Goal: Entertainment & Leisure: Consume media (video, audio)

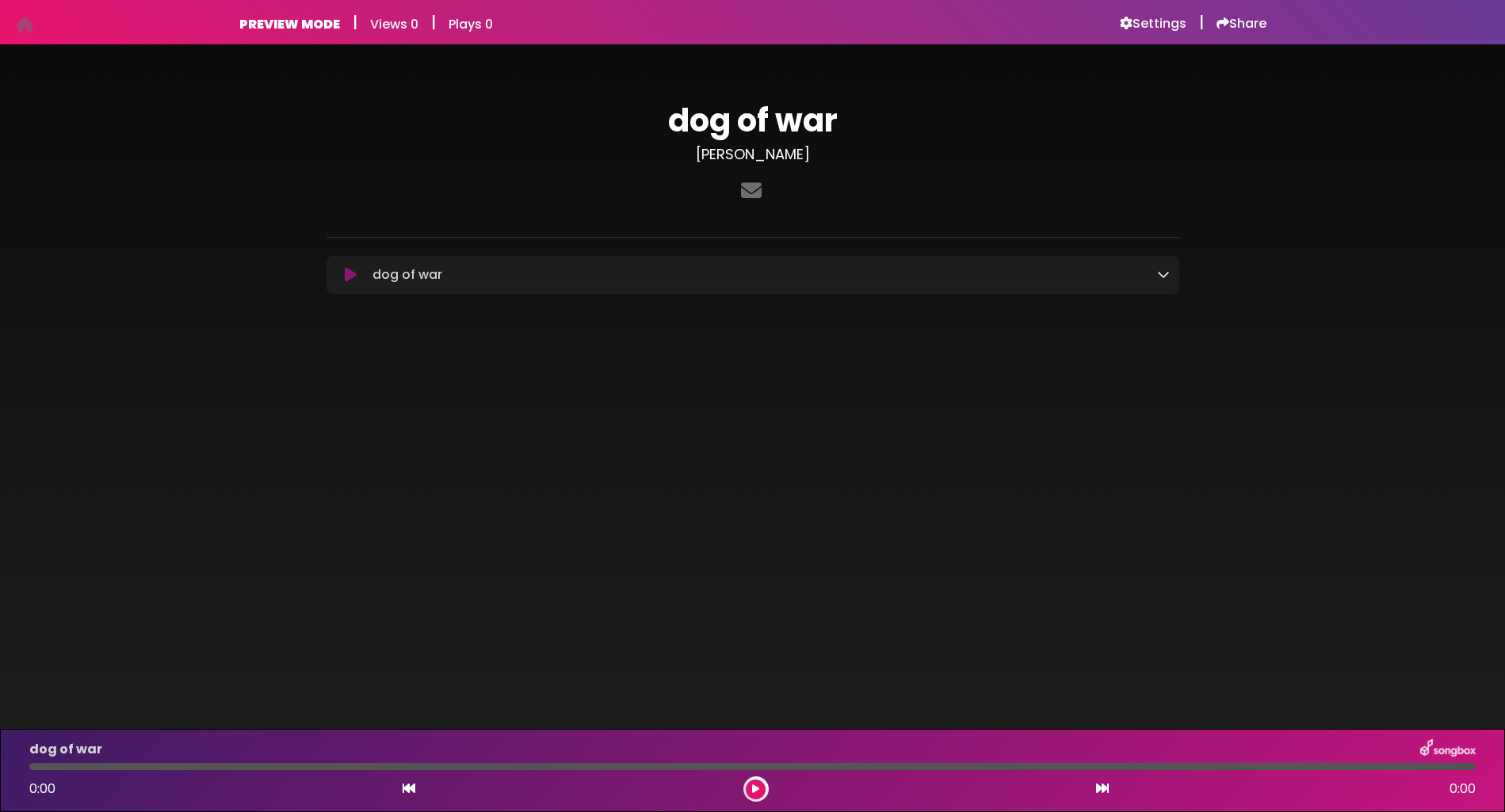
click at [350, 275] on icon at bounding box center [350, 274] width 12 height 16
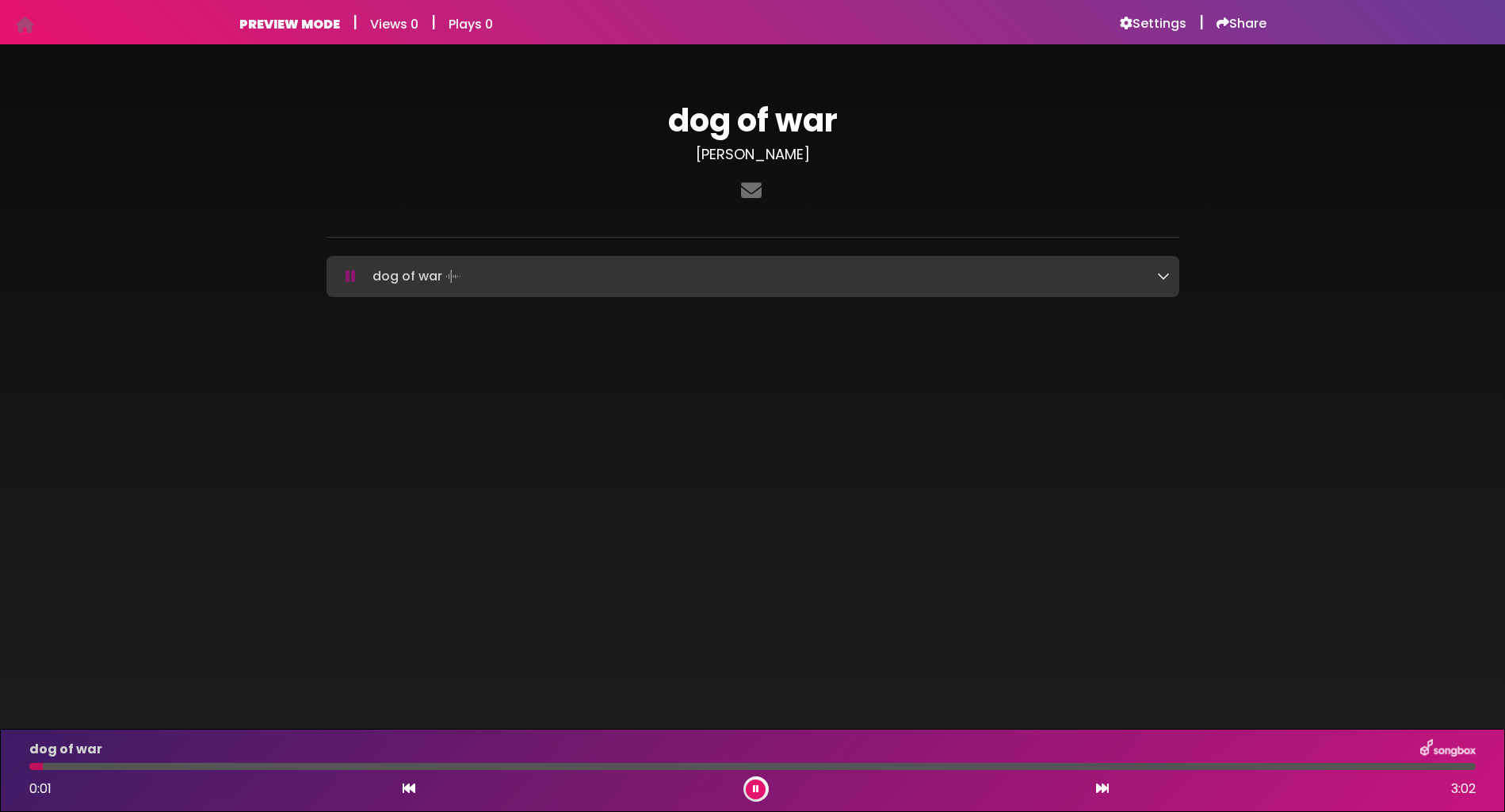
click at [1165, 278] on icon at bounding box center [1164, 276] width 13 height 13
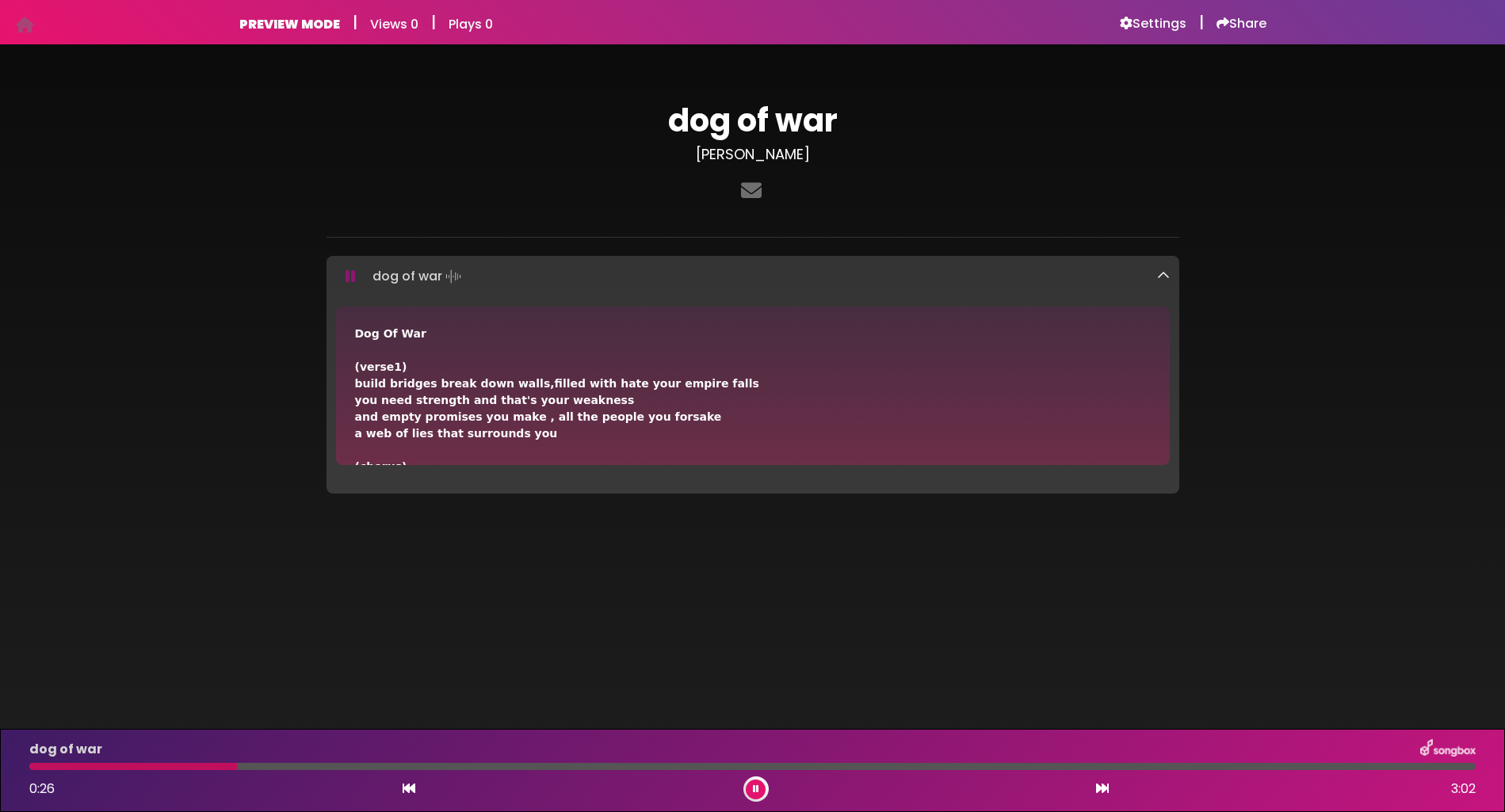
drag, startPoint x: 1160, startPoint y: 322, endPoint x: 1161, endPoint y: 347, distance: 25.0
click at [1162, 346] on div "Dog Of War (verse1) build bridges break down walls,filled with hate your empire…" at bounding box center [753, 385] width 834 height 158
drag, startPoint x: 1161, startPoint y: 347, endPoint x: 1162, endPoint y: 370, distance: 23.0
click at [1163, 370] on div "Dog Of War (verse1) build bridges break down walls,filled with hate your empire…" at bounding box center [753, 385] width 834 height 158
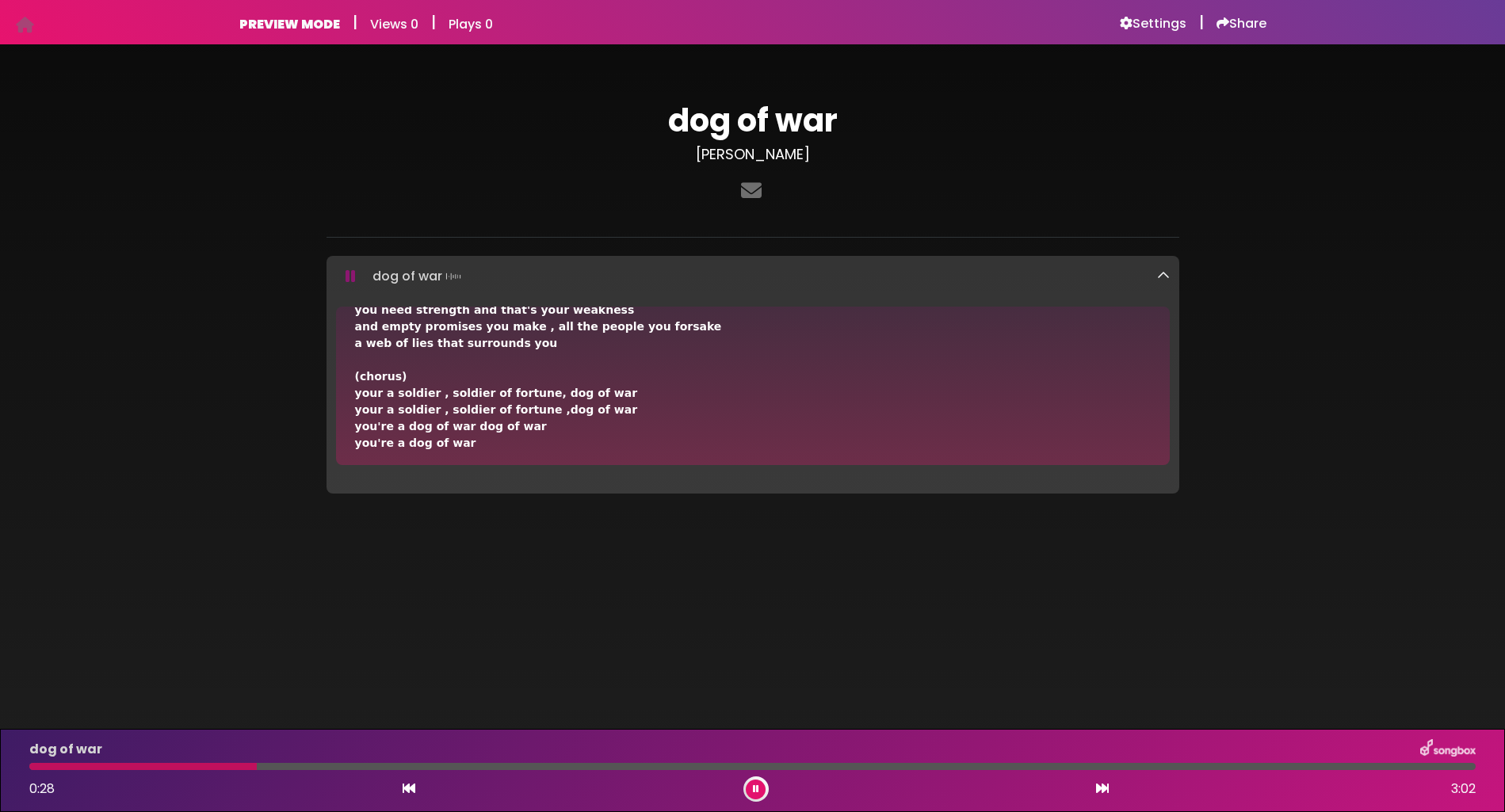
scroll to position [106, 0]
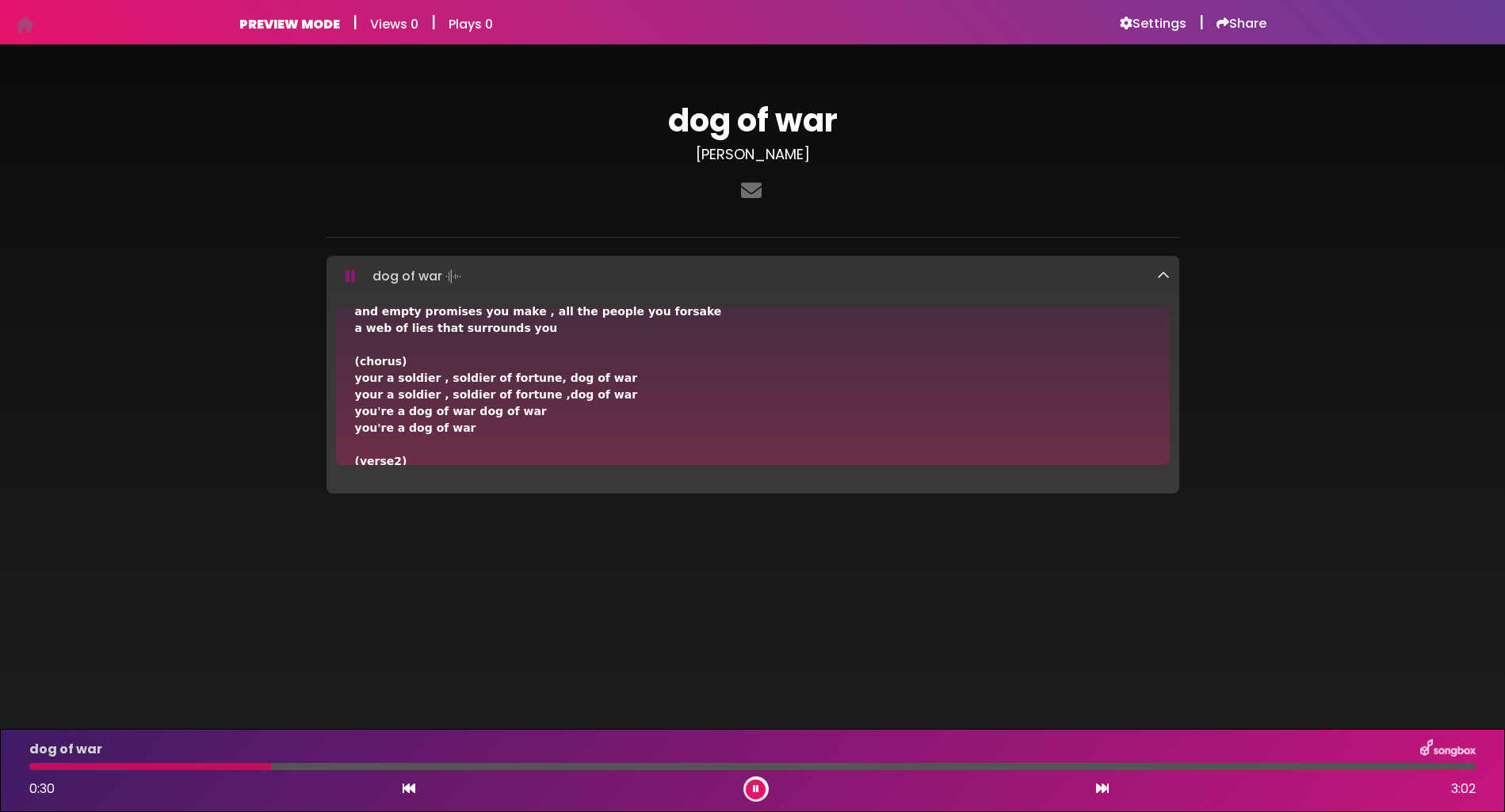
drag, startPoint x: 1161, startPoint y: 459, endPoint x: 1174, endPoint y: 380, distance: 80.1
click at [1174, 391] on div "Dog Of War (verse1) build bridges break down walls,filled with hate your empire…" at bounding box center [753, 385] width 853 height 158
click at [1160, 275] on icon at bounding box center [1164, 276] width 13 height 13
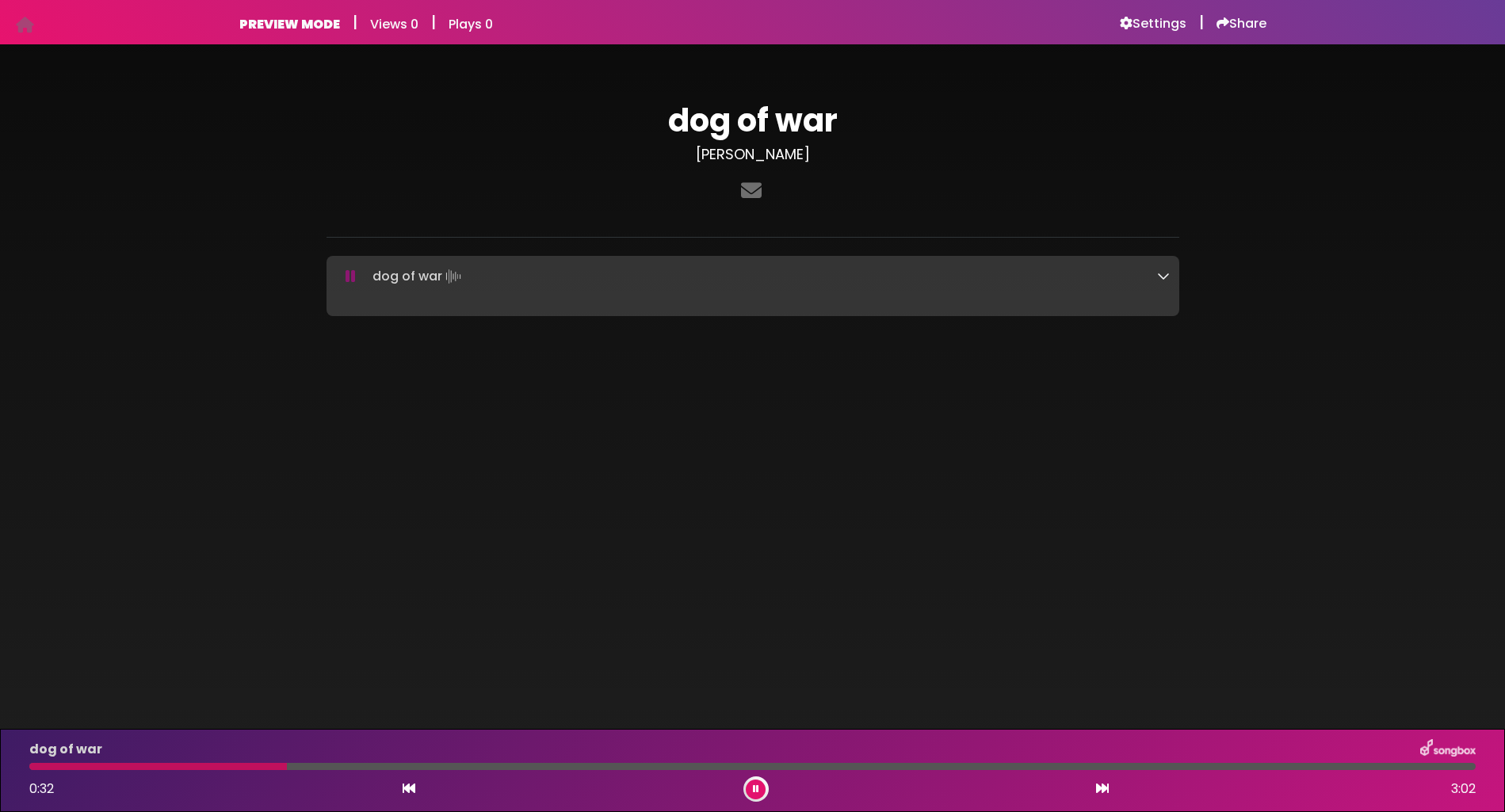
click at [1160, 275] on icon at bounding box center [1164, 276] width 13 height 13
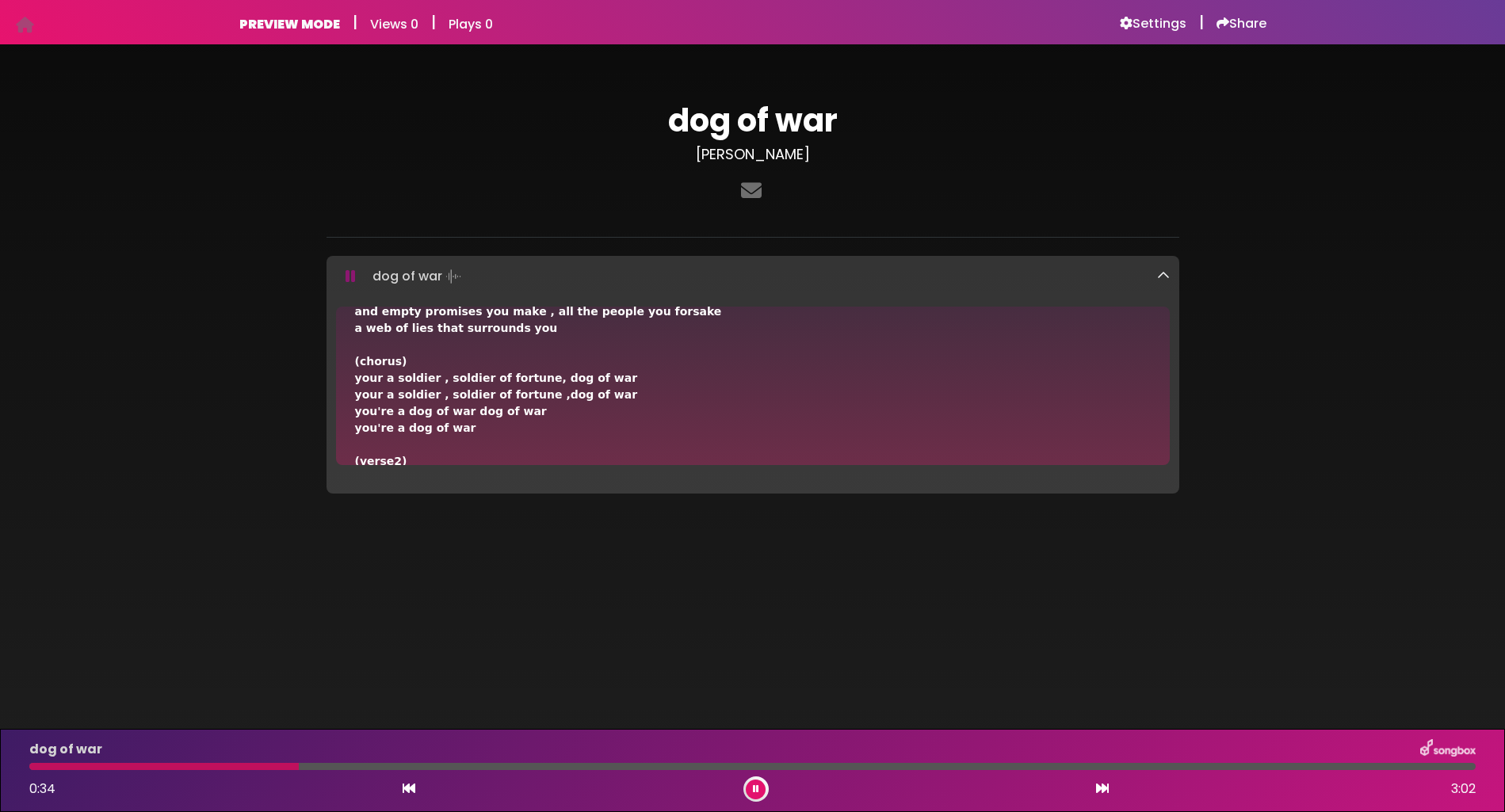
click at [1160, 317] on div "Dog Of War (verse1) build bridges break down walls,filled with hate your empire…" at bounding box center [753, 385] width 834 height 158
drag, startPoint x: 1158, startPoint y: 442, endPoint x: 1158, endPoint y: 401, distance: 41.0
click at [1158, 404] on div "Dog Of War (verse1) build bridges break down walls,filled with hate your empire…" at bounding box center [753, 385] width 834 height 158
drag, startPoint x: 1163, startPoint y: 445, endPoint x: 1161, endPoint y: 465, distance: 20.1
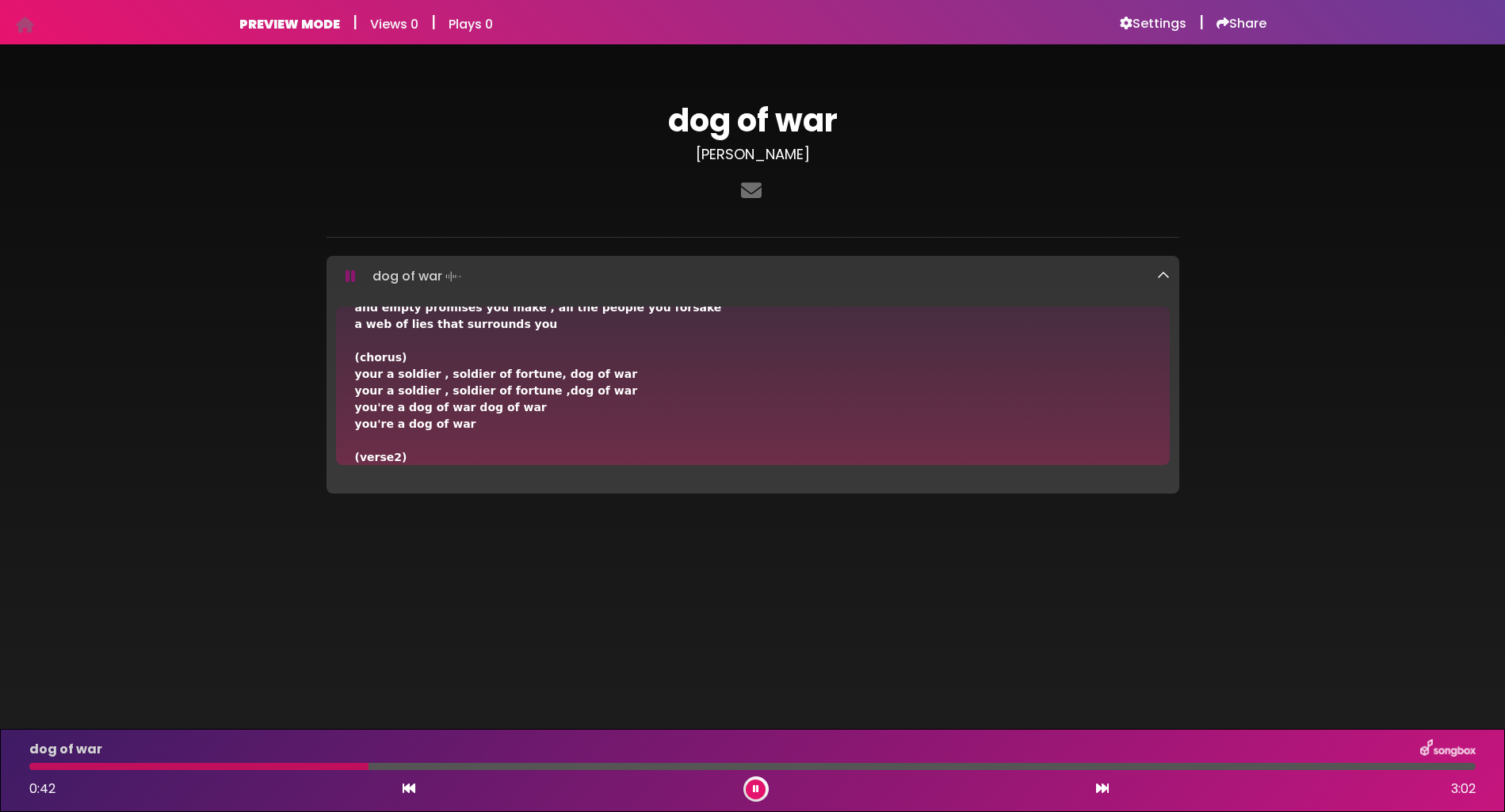
click at [1161, 465] on div "Dog Of War (verse1) build bridges break down walls,filled with hate your empire…" at bounding box center [753, 394] width 853 height 177
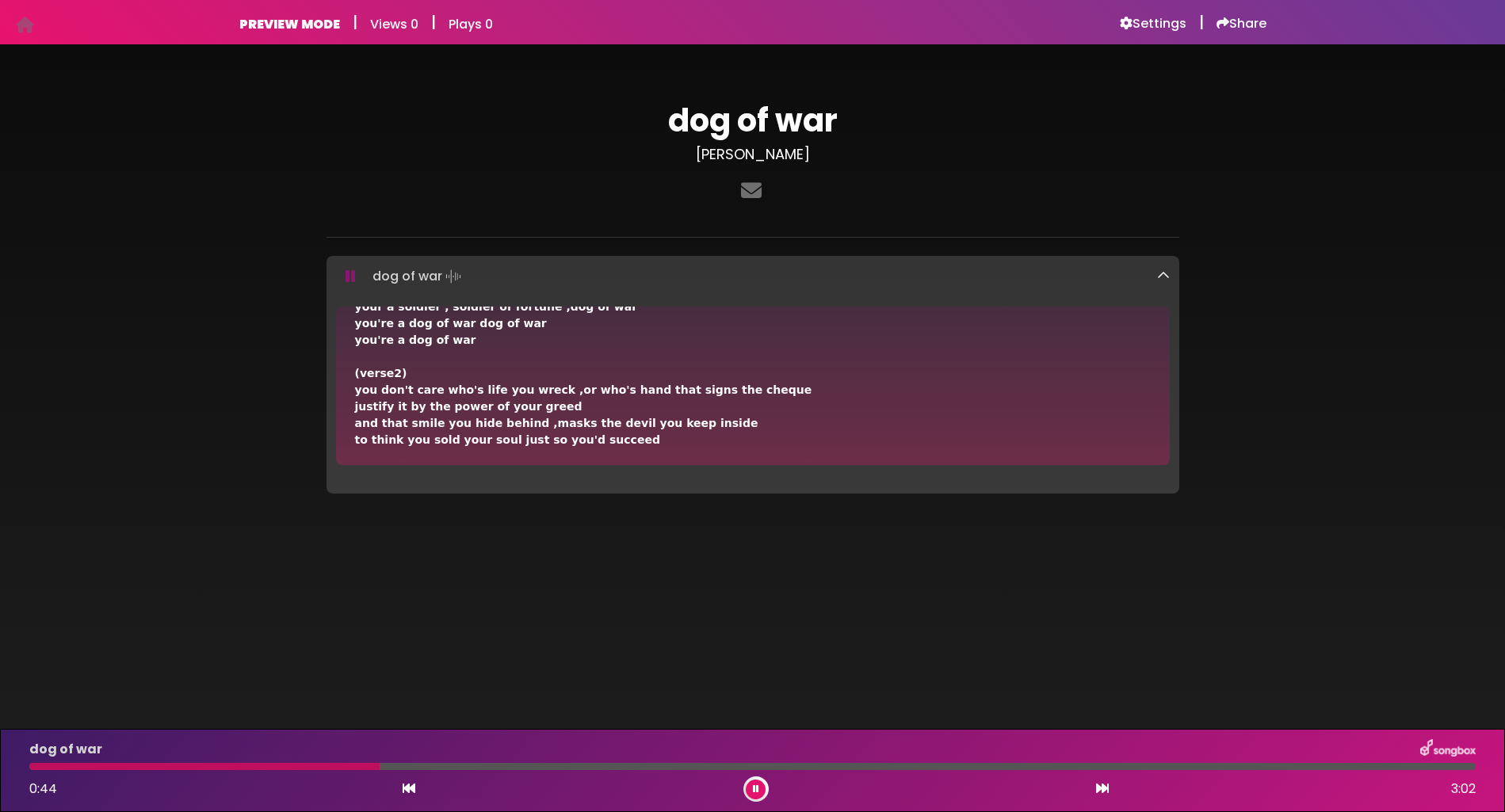
scroll to position [199, 0]
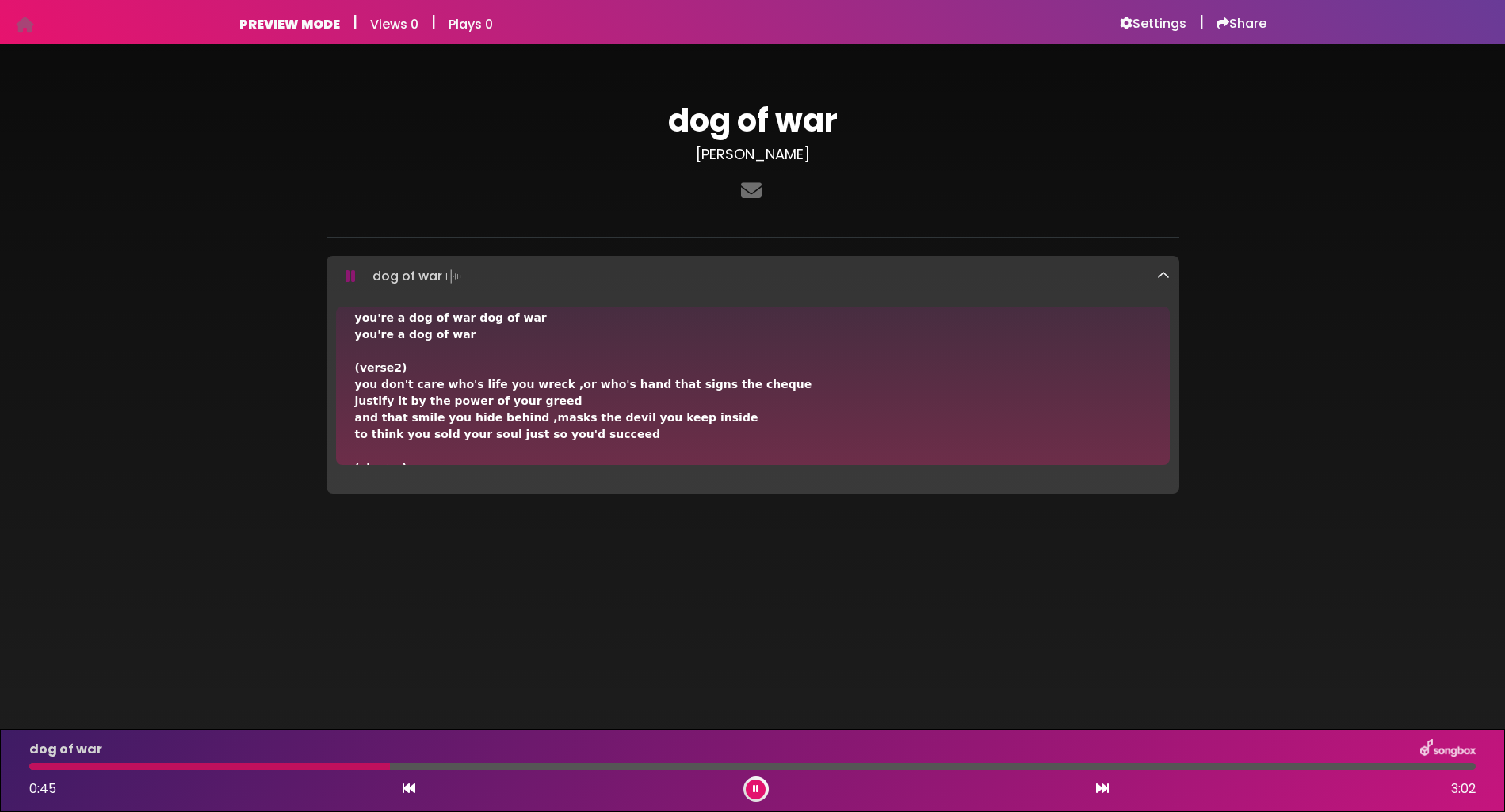
drag, startPoint x: 1161, startPoint y: 464, endPoint x: 1162, endPoint y: 397, distance: 67.0
click at [1162, 424] on div "Dog Of War (verse1) build bridges break down walls,filled with hate your empire…" at bounding box center [753, 385] width 834 height 158
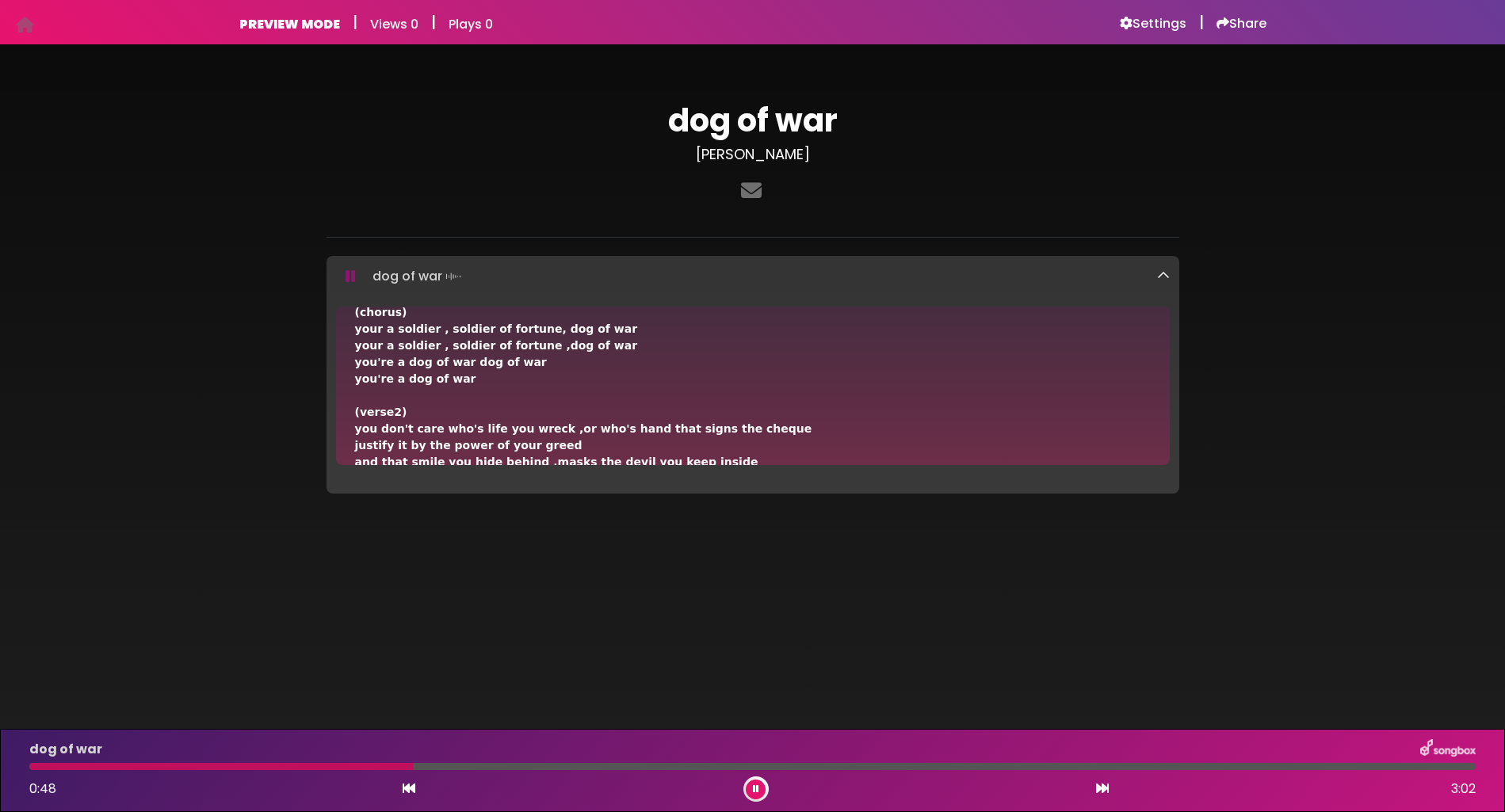
scroll to position [153, 0]
drag, startPoint x: 1164, startPoint y: 368, endPoint x: 1166, endPoint y: 307, distance: 61.0
click at [1166, 306] on div "Dog Of War (verse1) build bridges break down walls,filled with hate your empire…" at bounding box center [753, 385] width 834 height 158
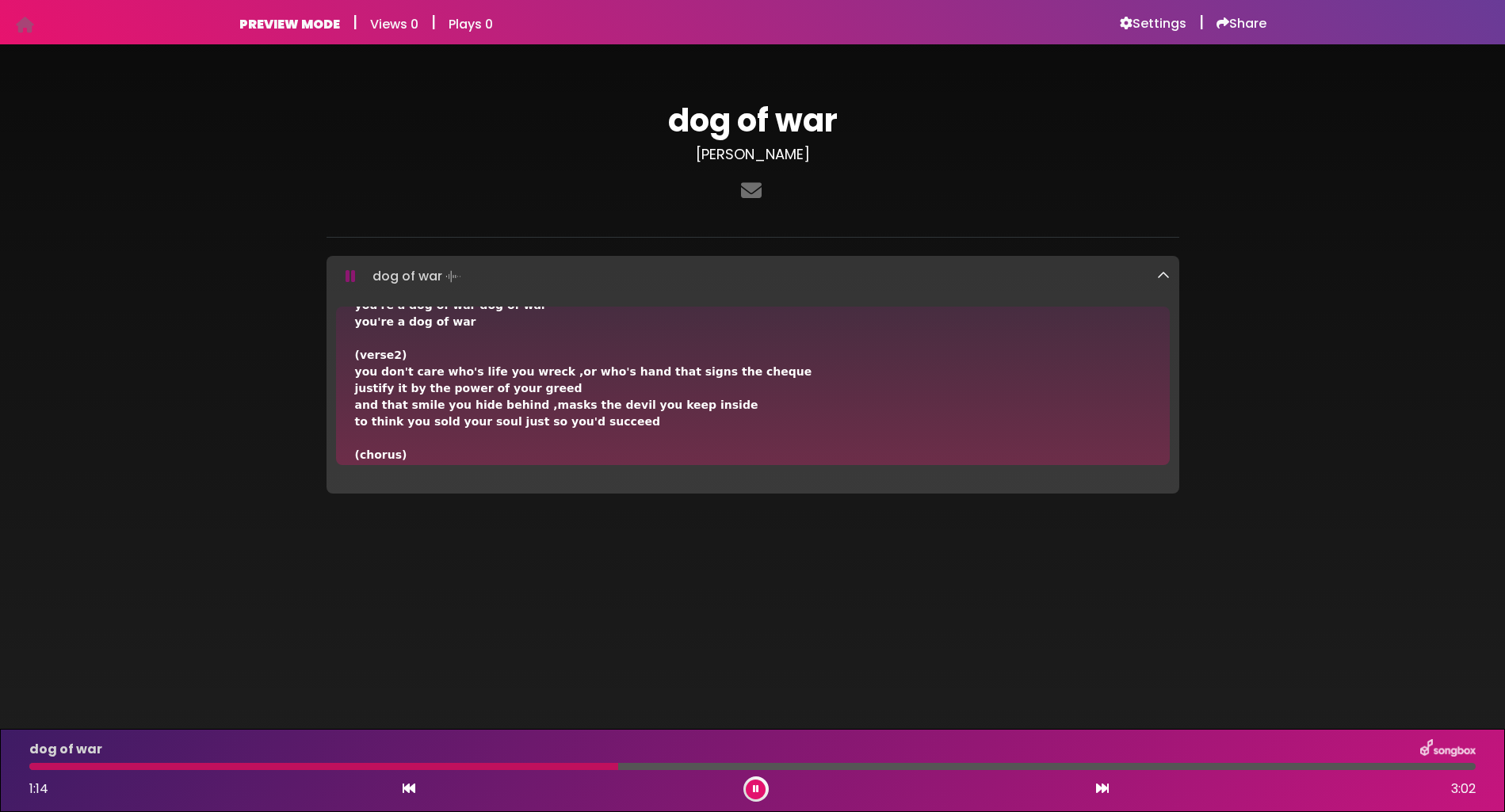
drag, startPoint x: 1163, startPoint y: 457, endPoint x: 1162, endPoint y: 470, distance: 13.0
click at [1162, 470] on div "Dog Of War (verse1) build bridges break down walls,filled with hate your empire…" at bounding box center [753, 394] width 853 height 177
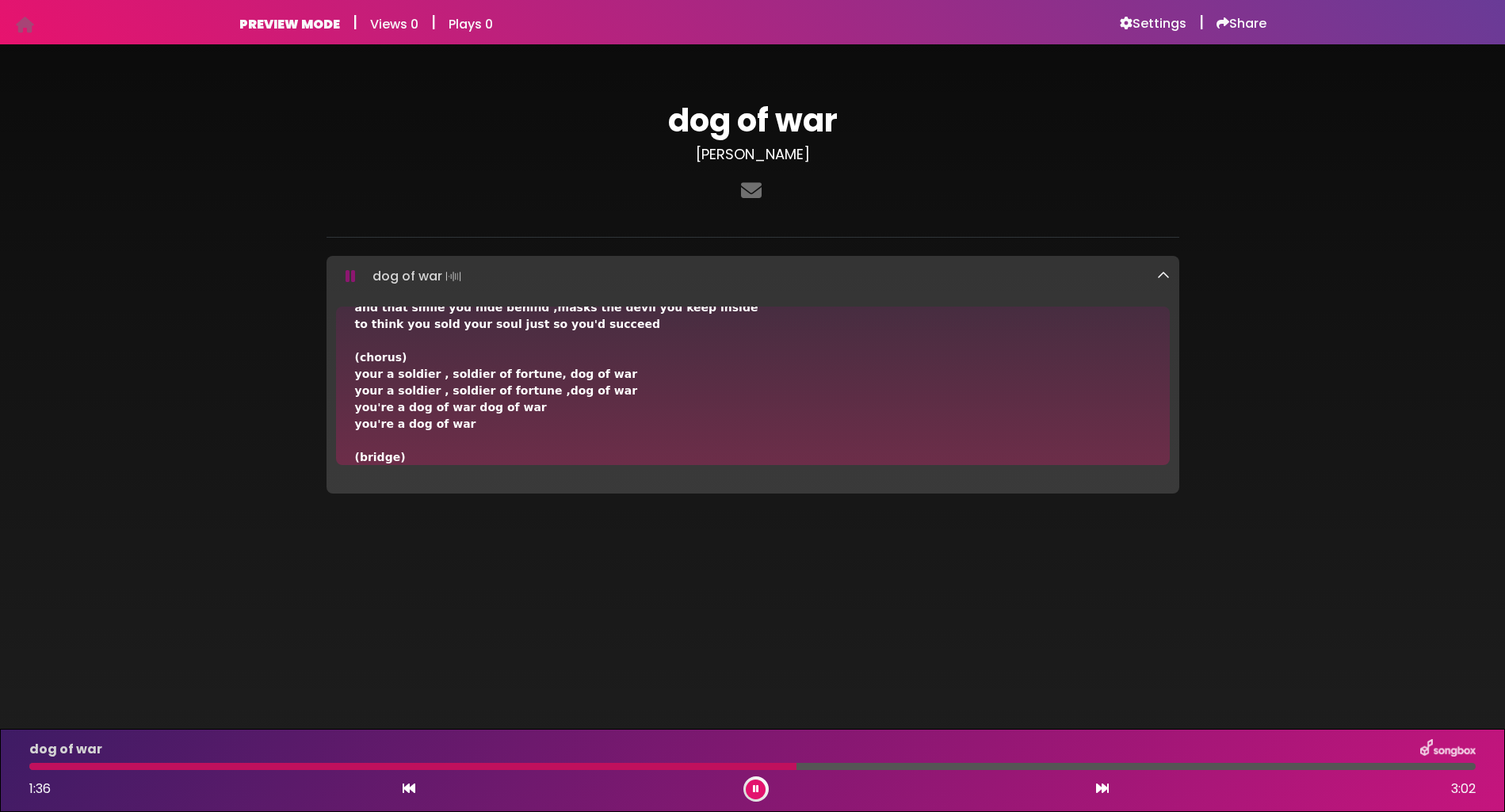
scroll to position [314, 0]
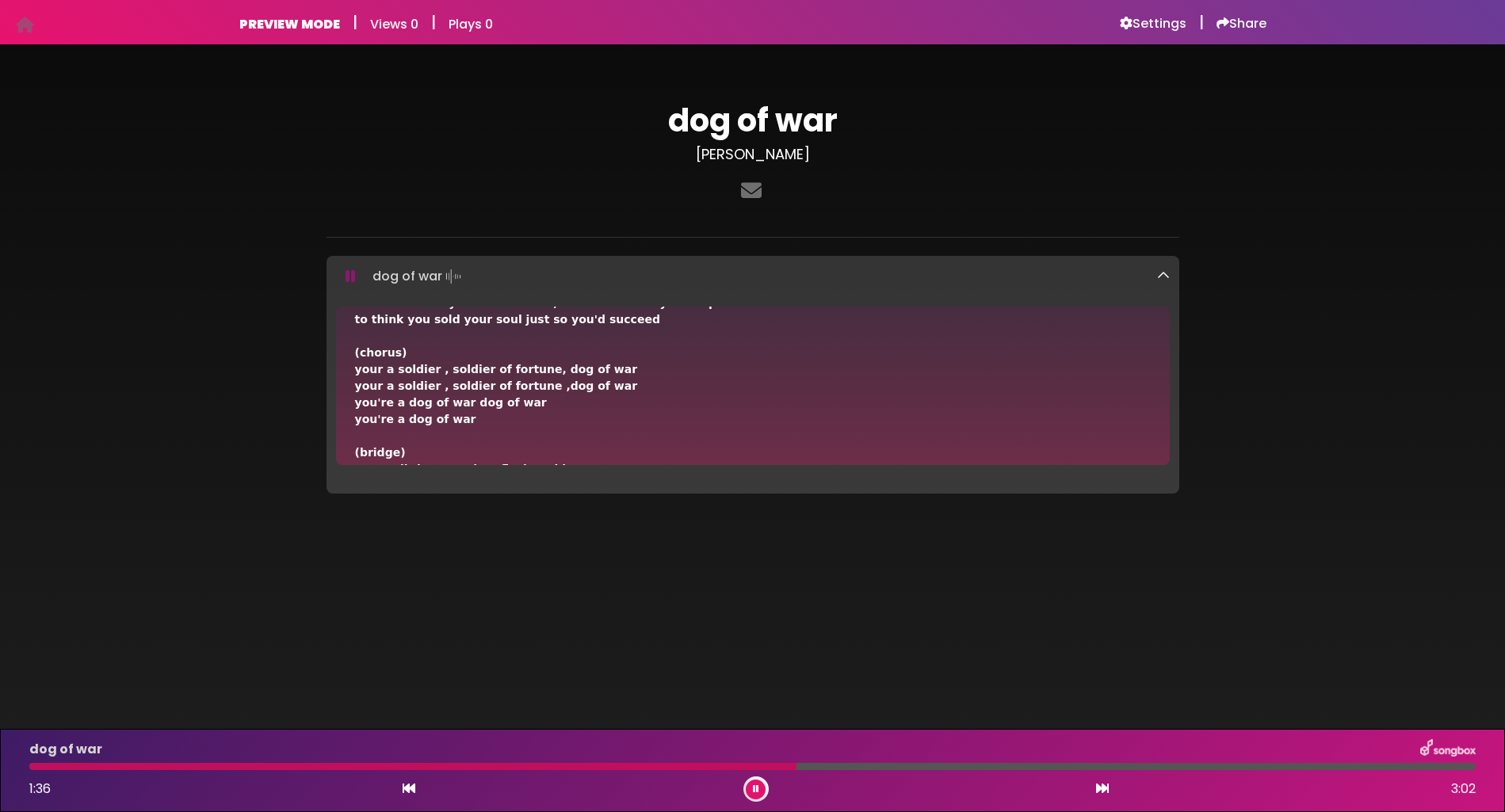
click at [1168, 462] on div "Dog Of War (verse1) build bridges break down walls,filled with hate your empire…" at bounding box center [753, 385] width 834 height 158
click at [1160, 394] on div "Dog Of War (verse1) build bridges break down walls,filled with hate your empire…" at bounding box center [753, 385] width 834 height 158
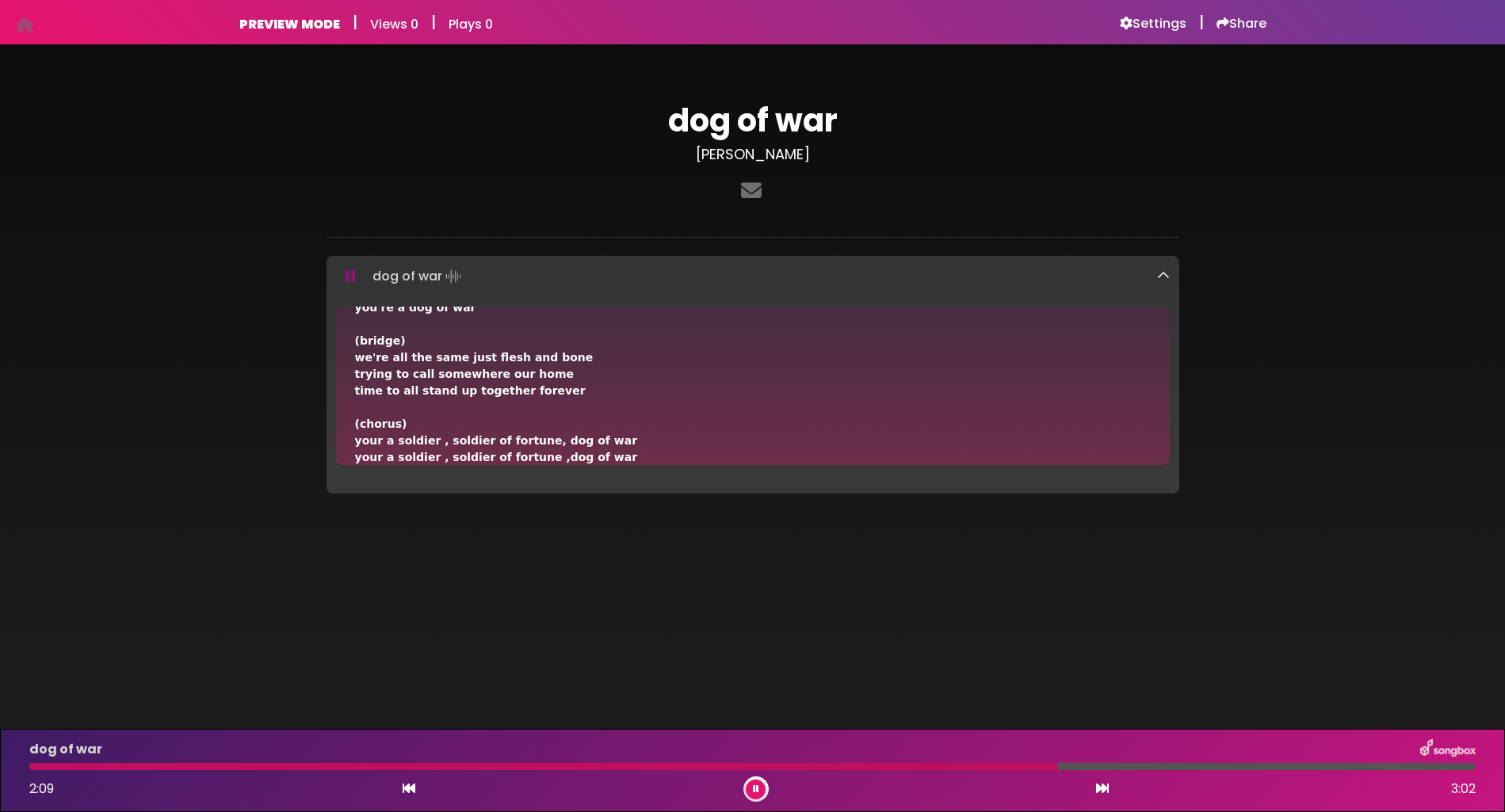
drag, startPoint x: 1163, startPoint y: 454, endPoint x: 1165, endPoint y: 464, distance: 10.2
click at [1165, 464] on div "Dog Of War (verse1) build bridges break down walls,filled with hate your empire…" at bounding box center [753, 385] width 834 height 158
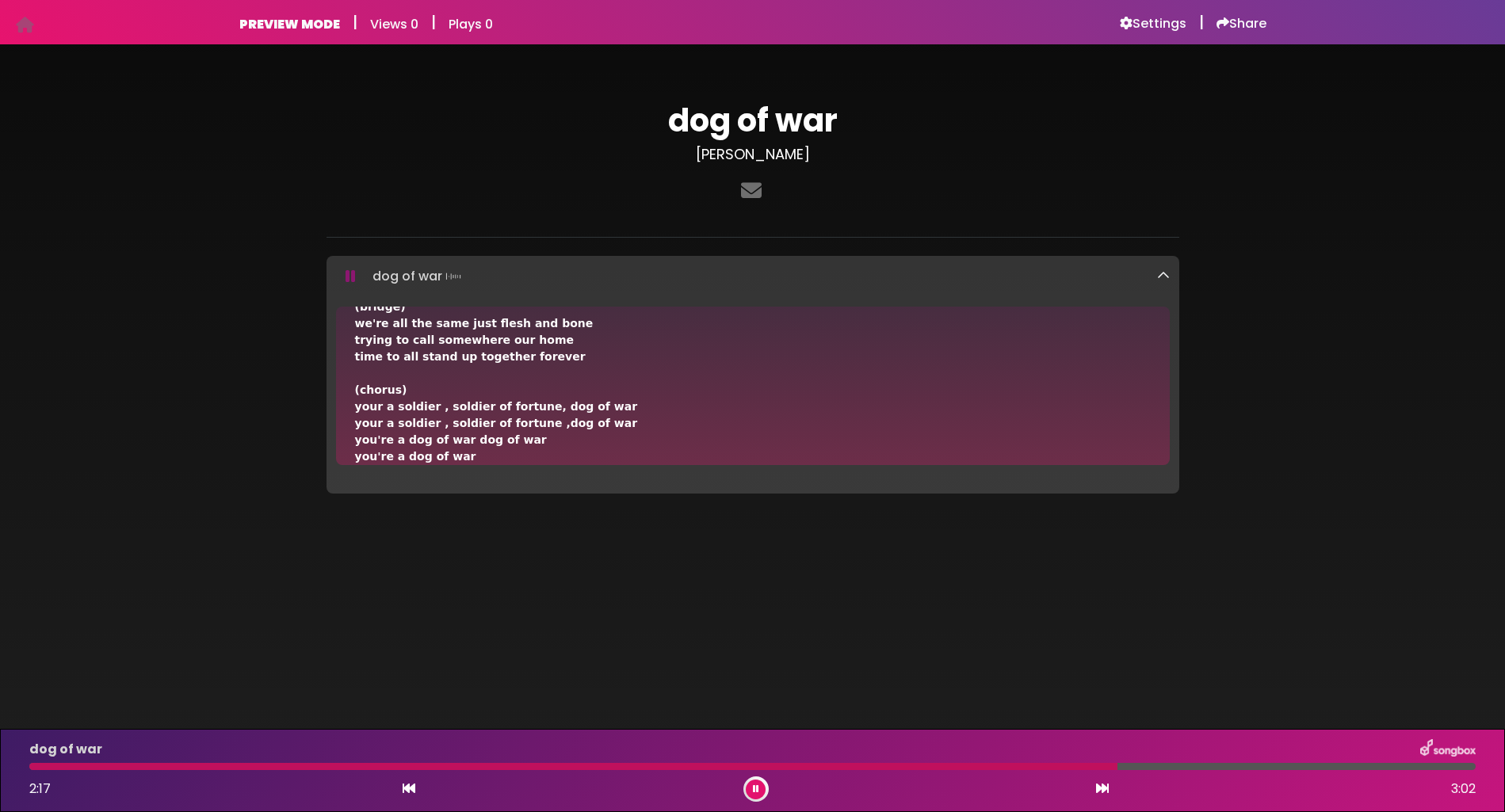
scroll to position [479, 0]
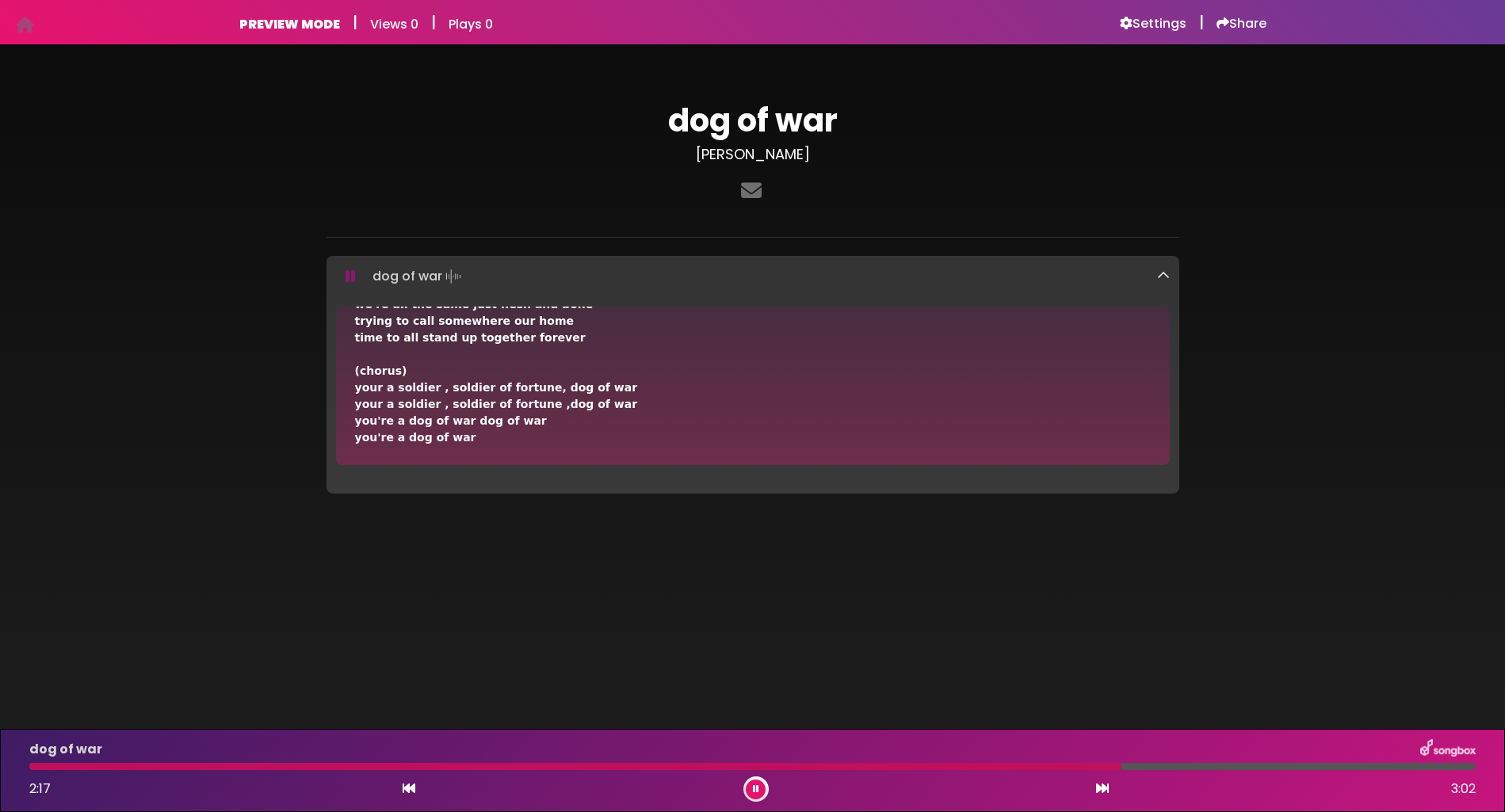
drag, startPoint x: 1160, startPoint y: 452, endPoint x: 1160, endPoint y: 465, distance: 13.0
click at [1159, 465] on div "Dog Of War (verse1) build bridges break down walls,filled with hate your empire…" at bounding box center [753, 394] width 853 height 177
